Goal: Contribute content: Add original content to the website for others to see

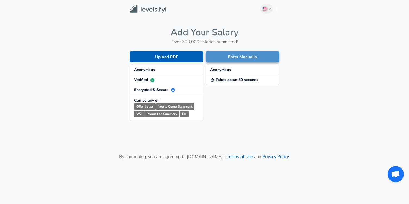
click at [227, 55] on button "Enter Manually" at bounding box center [242, 56] width 74 height 11
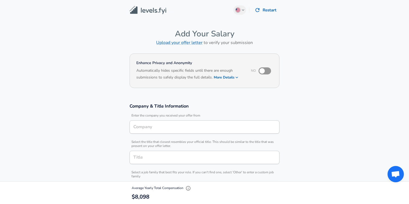
type input "Hardware Engineer"
type input "[GEOGRAPHIC_DATA], [GEOGRAPHIC_DATA]"
click at [160, 126] on input "Company" at bounding box center [204, 127] width 145 height 8
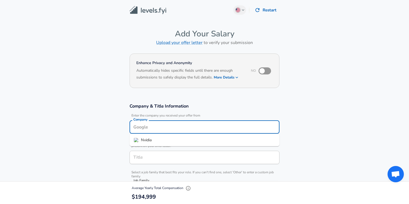
click at [154, 143] on li "Nvidia" at bounding box center [204, 140] width 150 height 8
type input "Nvidia"
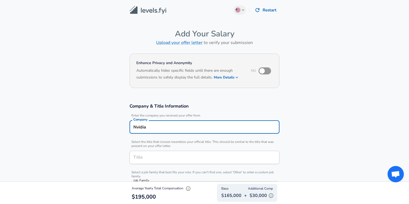
scroll to position [29, 0]
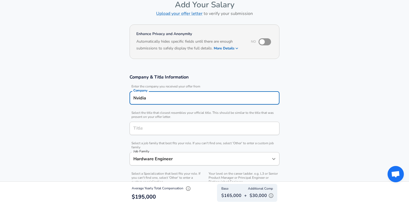
click at [151, 128] on input "Title" at bounding box center [204, 128] width 145 height 8
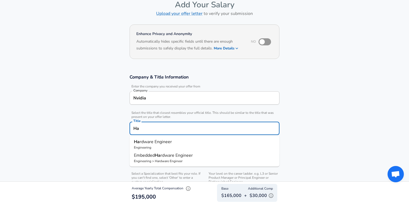
type input "H"
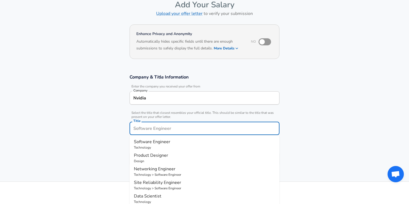
type input "O"
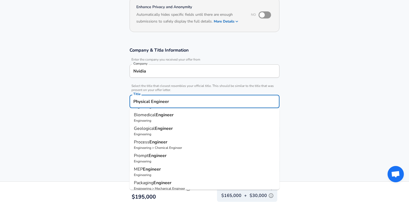
scroll to position [58, 0]
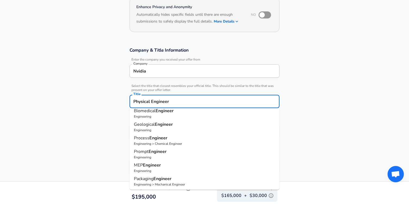
click at [174, 98] on input "Physical Engineer" at bounding box center [204, 101] width 145 height 8
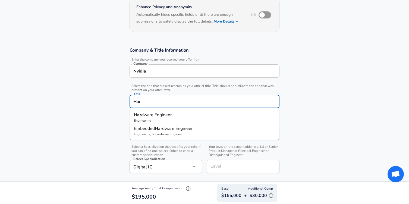
click at [180, 112] on p "Har dware Engineer" at bounding box center [204, 115] width 141 height 7
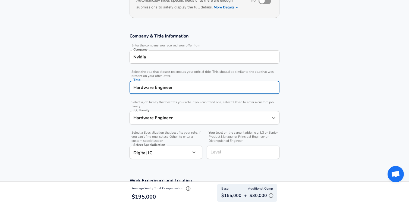
scroll to position [76, 0]
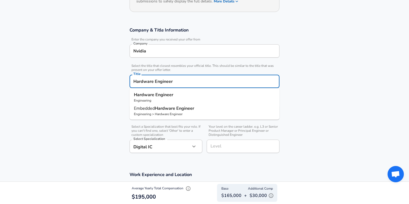
click at [180, 79] on input "Hardware Engineer" at bounding box center [204, 81] width 145 height 8
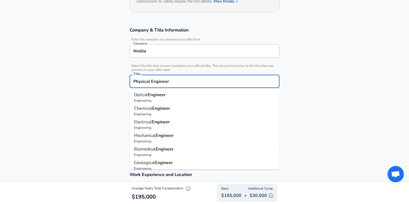
type input "Physical Engineer"
click at [347, 120] on section "Company & Title Information Enter the company you received your offer from Comp…" at bounding box center [204, 93] width 409 height 144
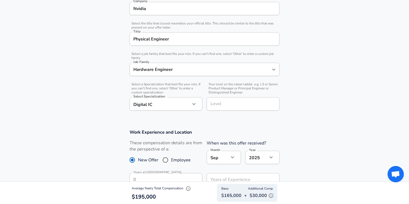
scroll to position [130, 0]
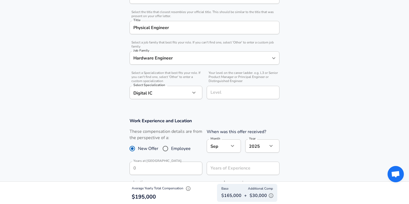
click at [234, 95] on input "Level" at bounding box center [243, 92] width 68 height 8
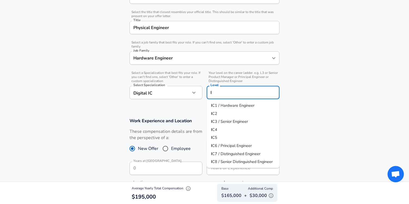
click at [224, 111] on li "I C2" at bounding box center [242, 113] width 73 height 8
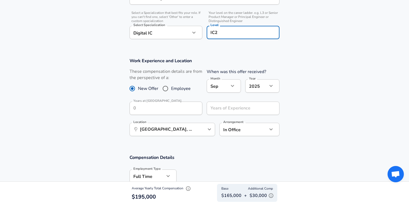
scroll to position [198, 0]
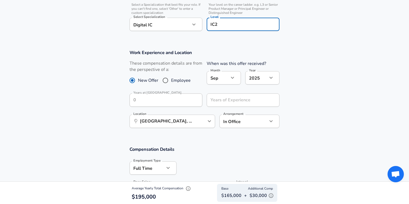
type input "IC2"
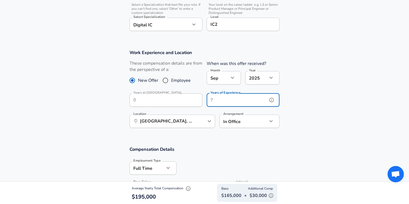
click at [225, 103] on input "Years of Experience" at bounding box center [236, 99] width 61 height 13
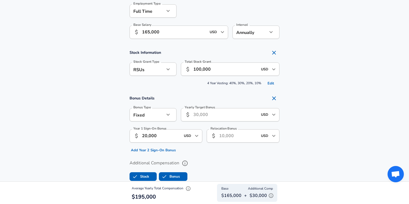
scroll to position [364, 0]
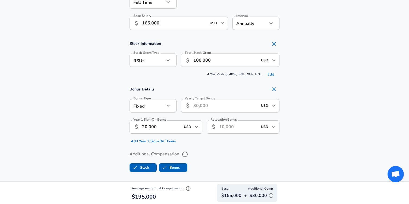
type input "0"
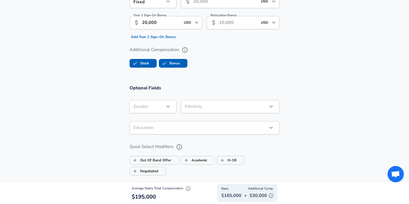
scroll to position [469, 0]
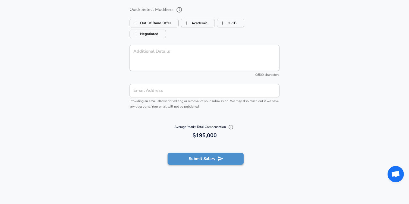
click at [203, 158] on button "Submit Salary" at bounding box center [205, 158] width 76 height 11
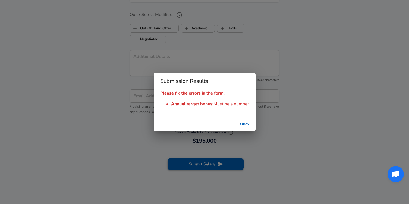
scroll to position [610, 0]
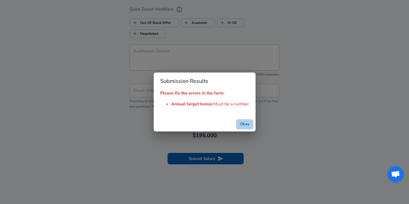
click at [243, 127] on button "Okay" at bounding box center [244, 124] width 17 height 10
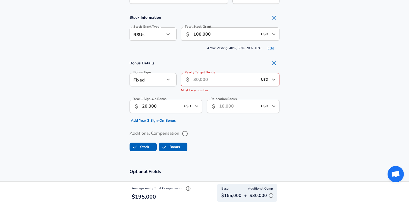
scroll to position [389, 0]
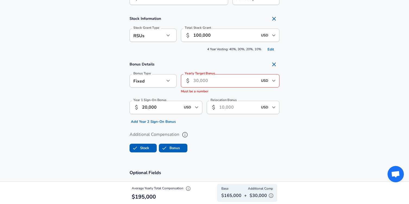
click at [205, 84] on input "Yearly Target Bonus" at bounding box center [225, 80] width 64 height 13
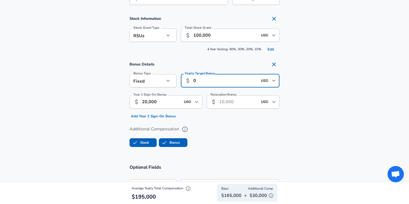
type input "0"
click at [221, 122] on div "Additional Compensation Stock Bonus" at bounding box center [204, 134] width 163 height 29
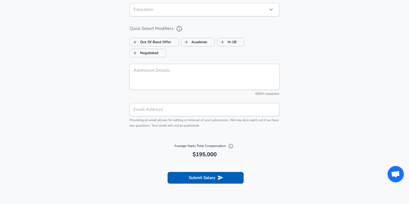
scroll to position [587, 0]
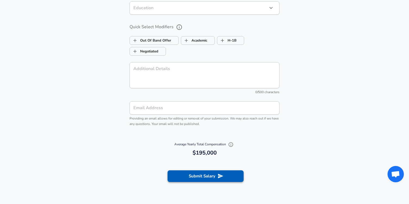
click at [202, 175] on button "Submit Salary" at bounding box center [205, 175] width 76 height 11
